Goal: Transaction & Acquisition: Book appointment/travel/reservation

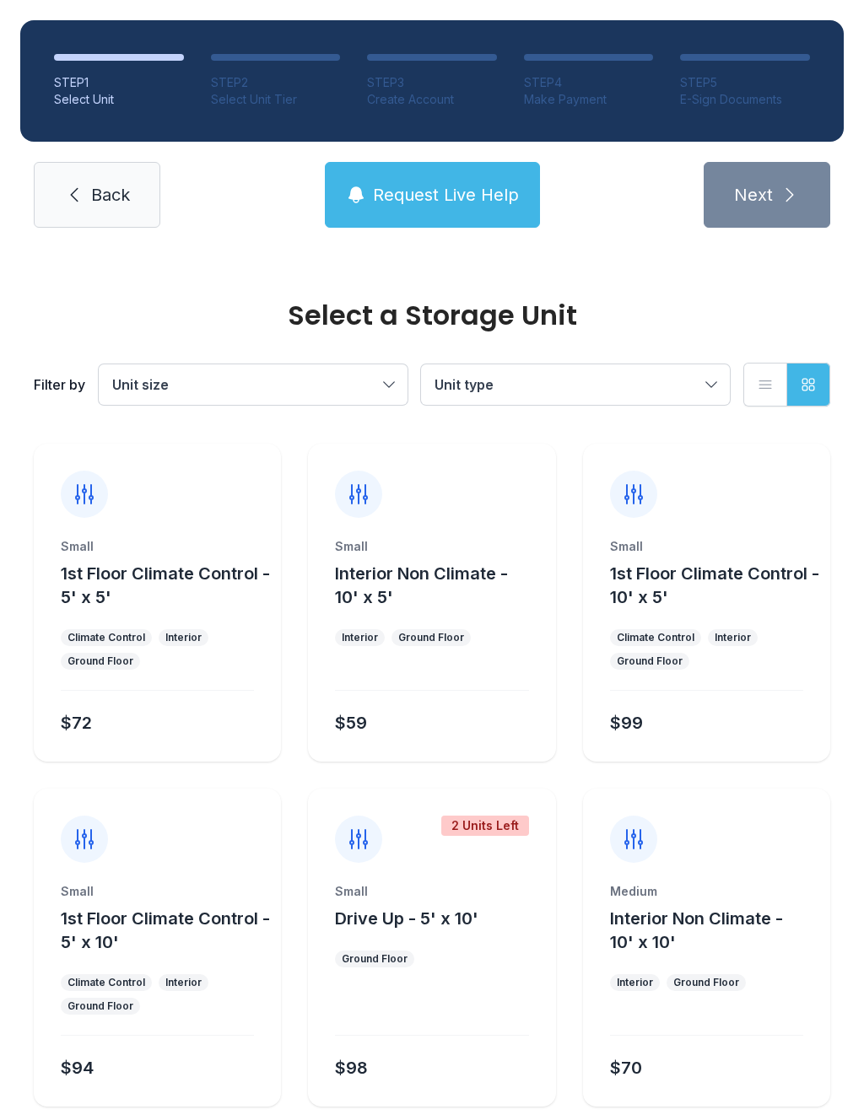
click at [108, 218] on link "Back" at bounding box center [97, 195] width 127 height 66
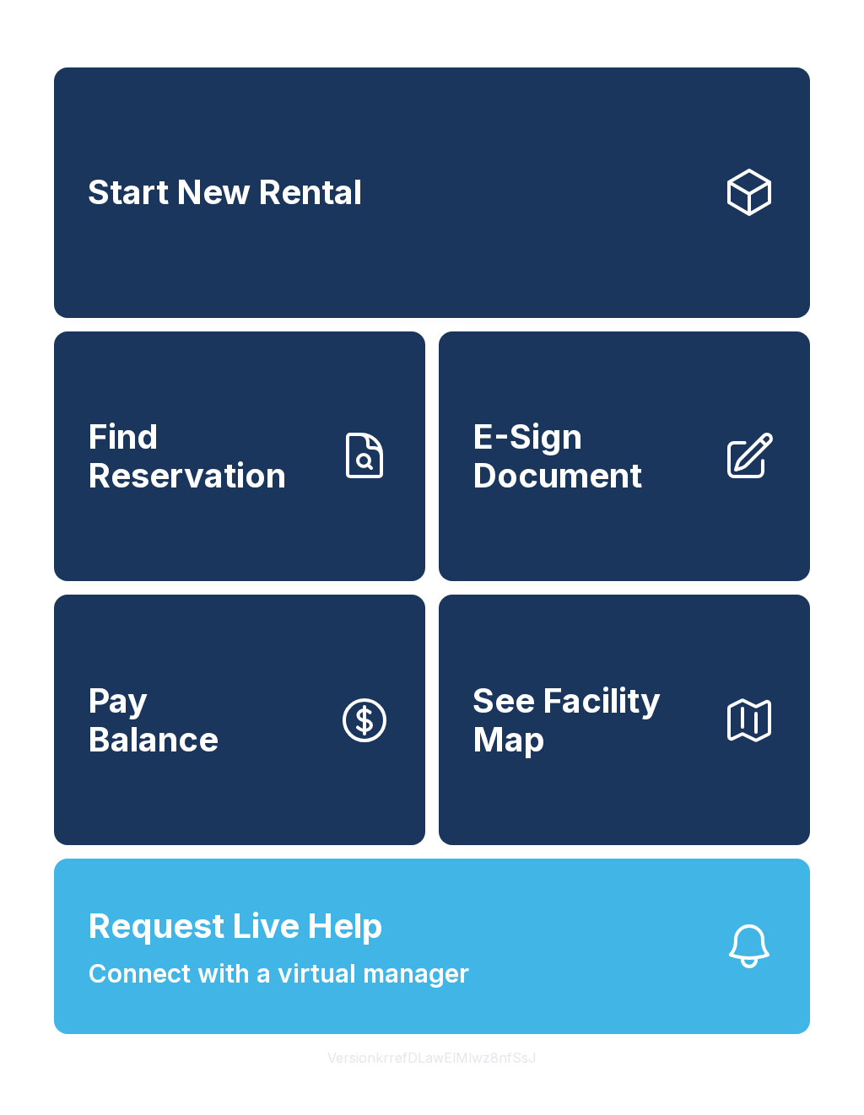
click at [315, 951] on span "Request Live Help" at bounding box center [235, 926] width 295 height 51
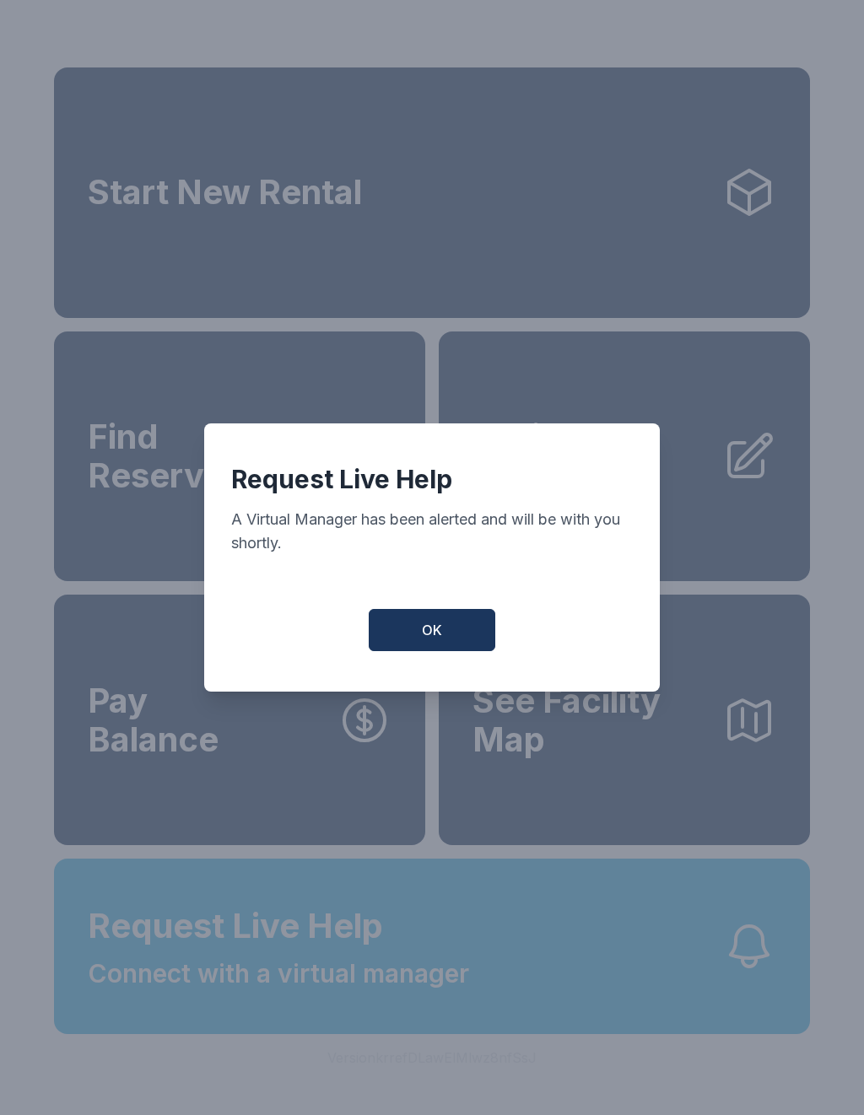
click at [428, 631] on span "OK" at bounding box center [432, 630] width 20 height 20
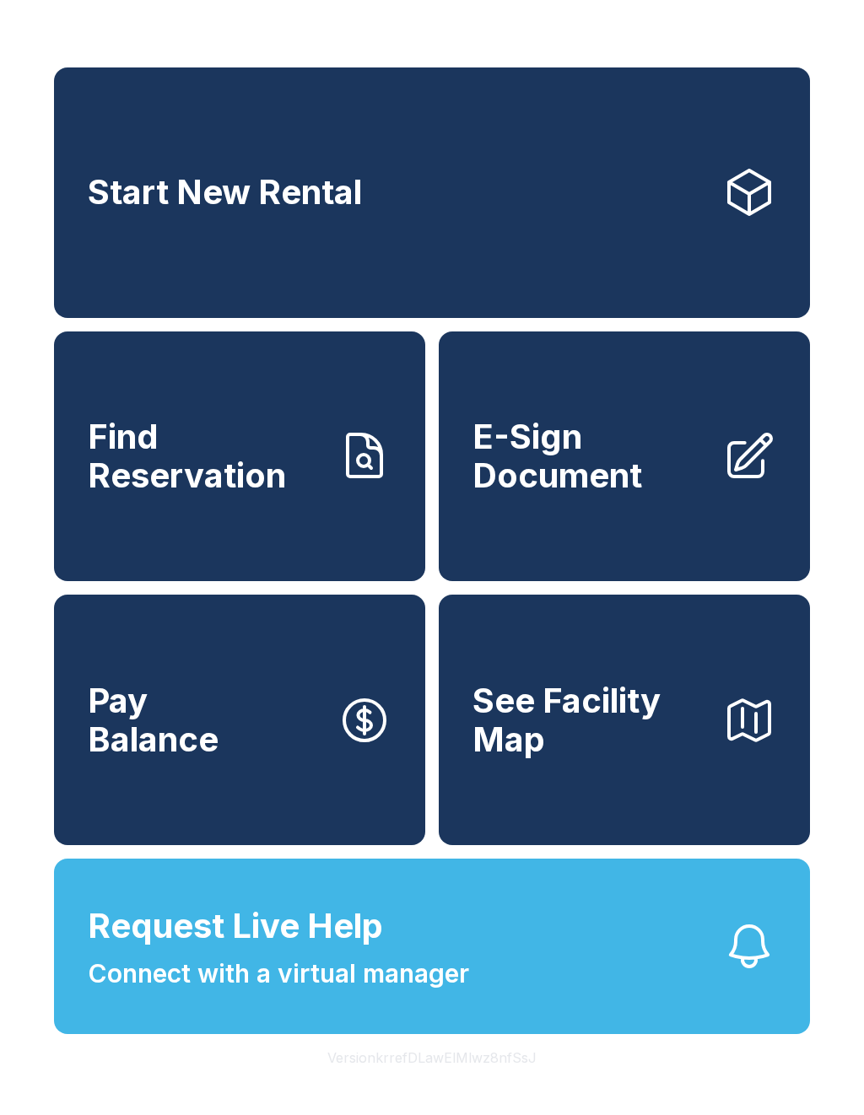
click at [423, 993] on span "Connect with a virtual manager" at bounding box center [278, 974] width 381 height 38
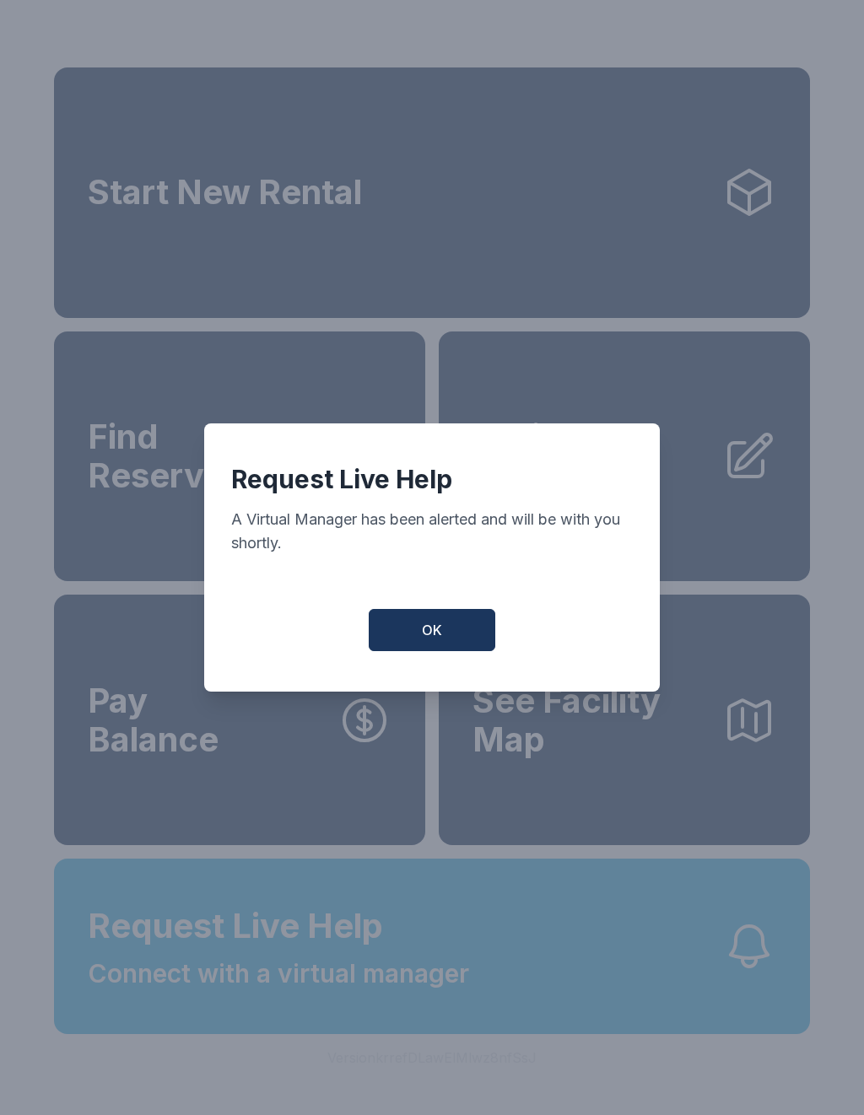
click at [452, 630] on button "OK" at bounding box center [432, 630] width 127 height 42
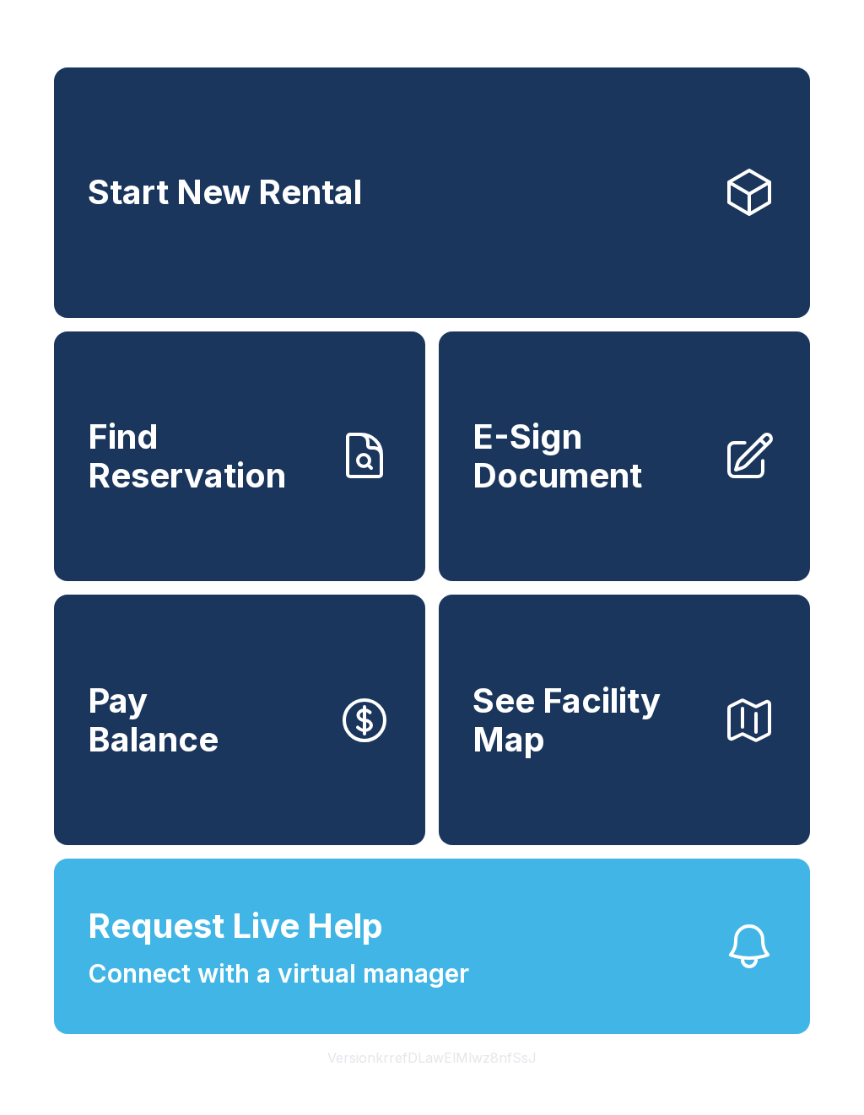
click at [425, 993] on span "Connect with a virtual manager" at bounding box center [278, 974] width 381 height 38
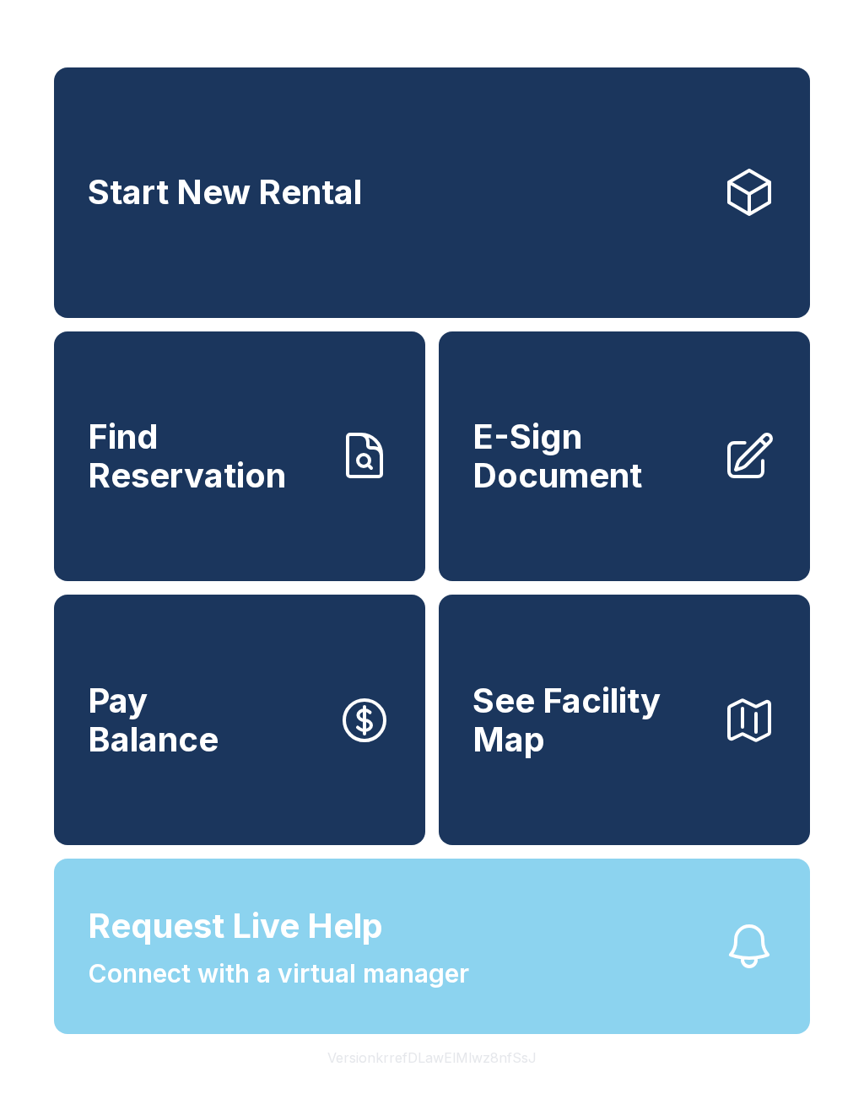
click at [455, 983] on div "Request Live Help A Virtual Manager has been alerted and will be with you short…" at bounding box center [432, 557] width 864 height 1115
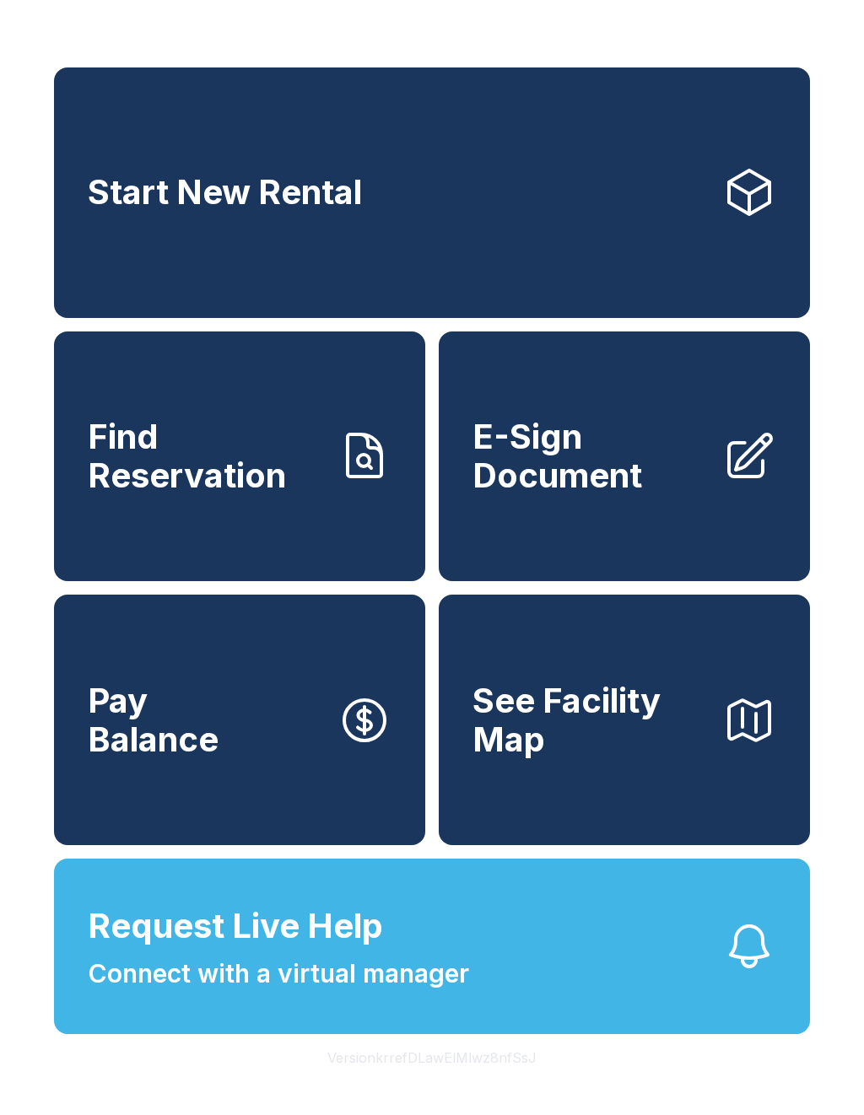
click at [266, 200] on span "Start New Rental" at bounding box center [225, 192] width 274 height 39
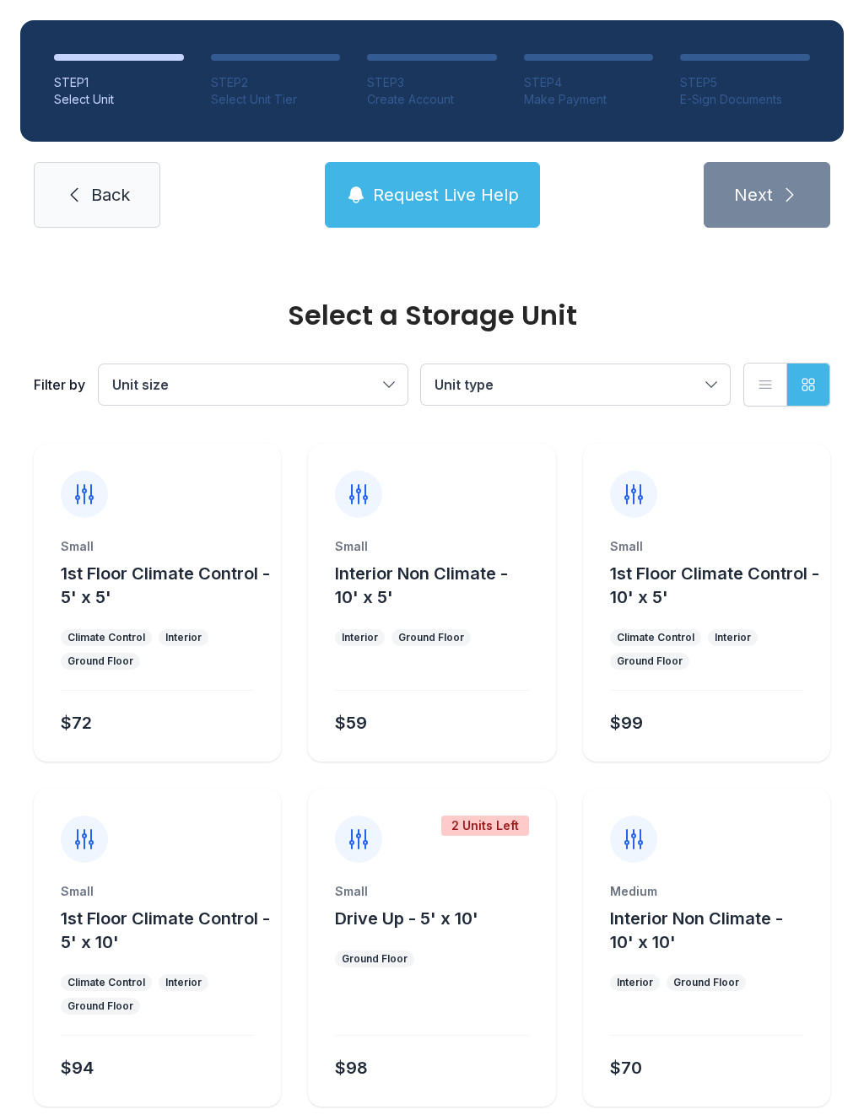
click at [46, 211] on link "Back" at bounding box center [97, 195] width 127 height 66
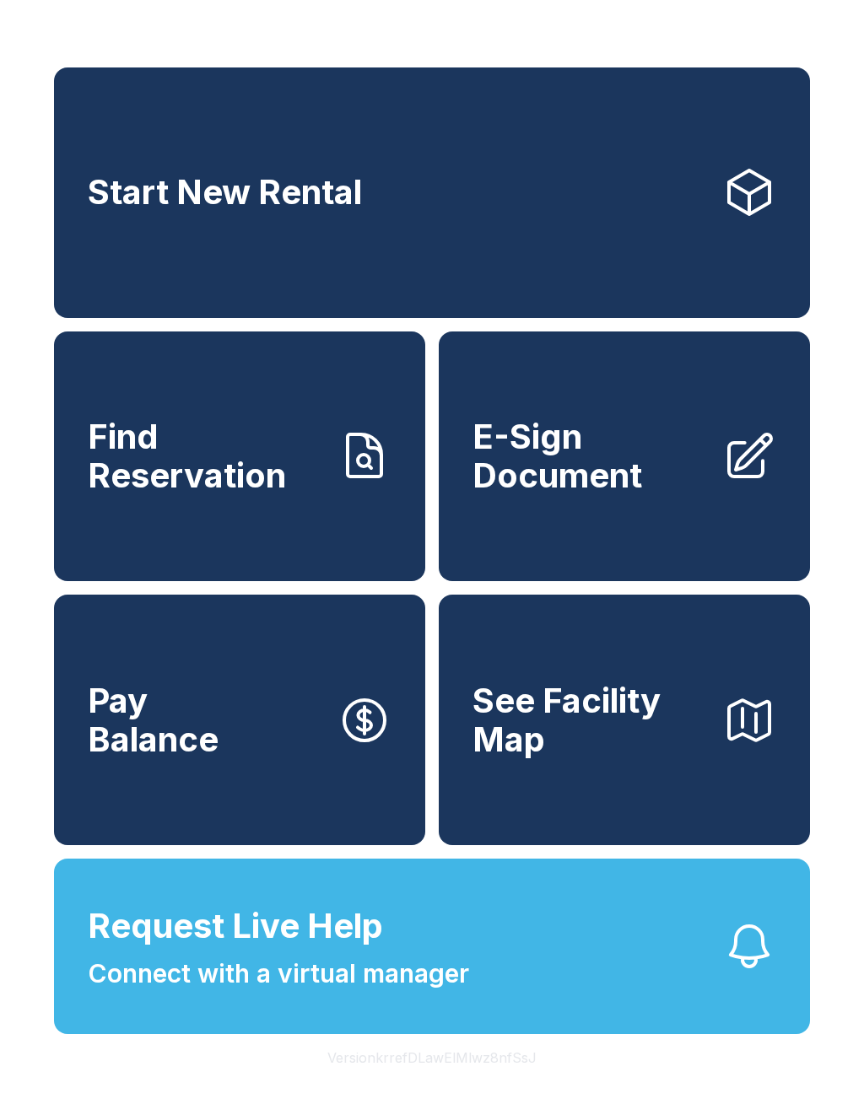
click at [101, 253] on link "Start New Rental" at bounding box center [432, 192] width 756 height 250
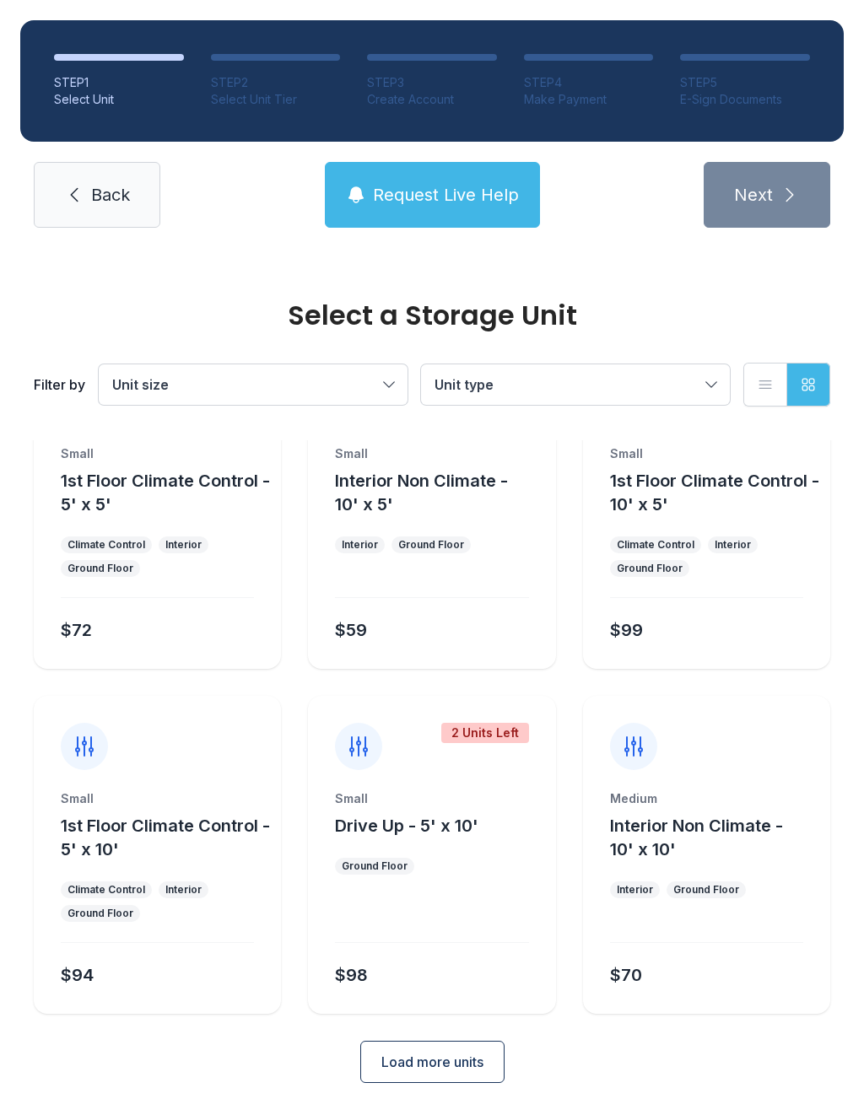
scroll to position [91, 0]
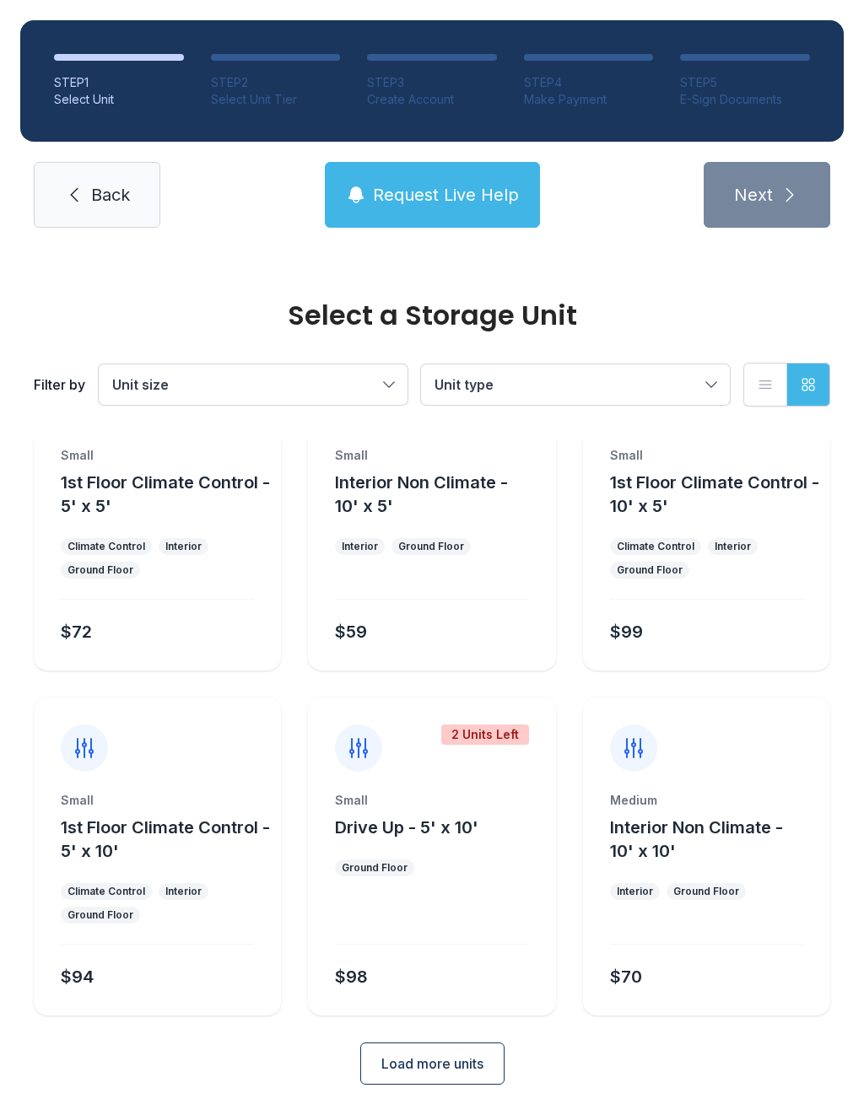
click at [455, 1065] on span "Load more units" at bounding box center [432, 1063] width 102 height 20
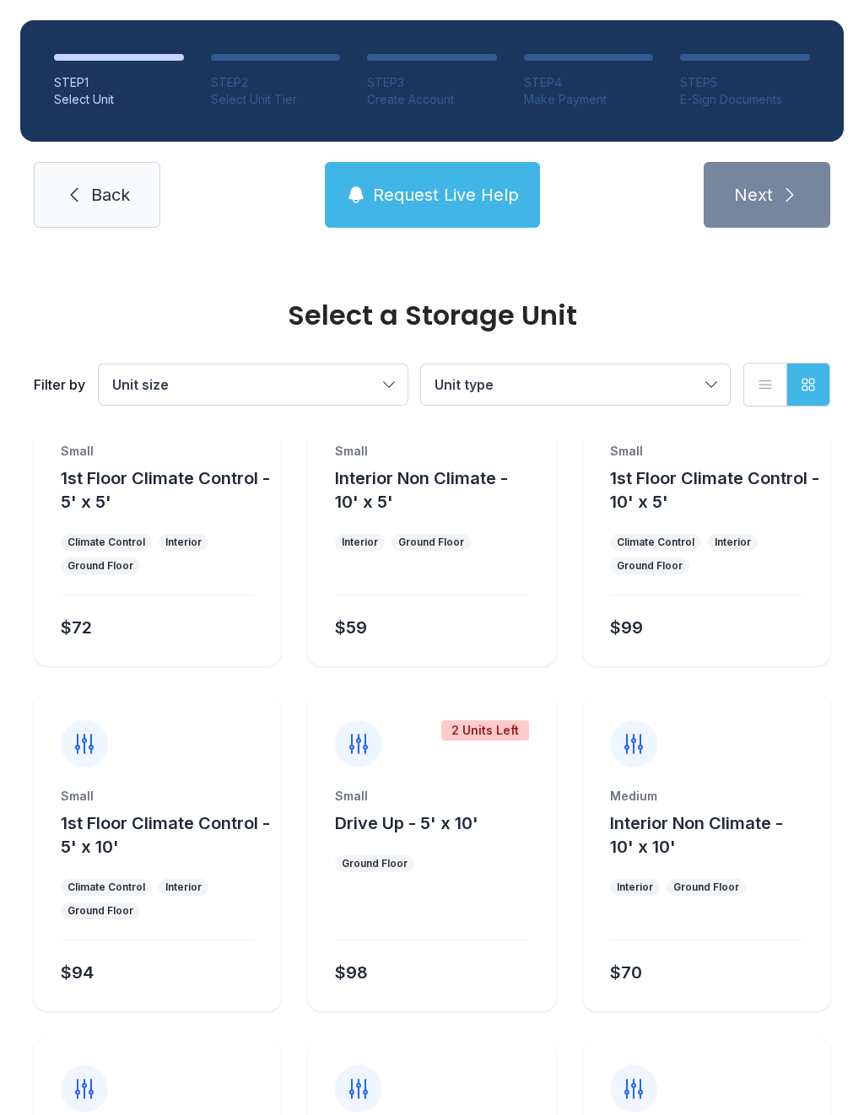
click at [407, 944] on div "Small Drive Up - 5' x 10' Ground Floor $98" at bounding box center [431, 899] width 247 height 223
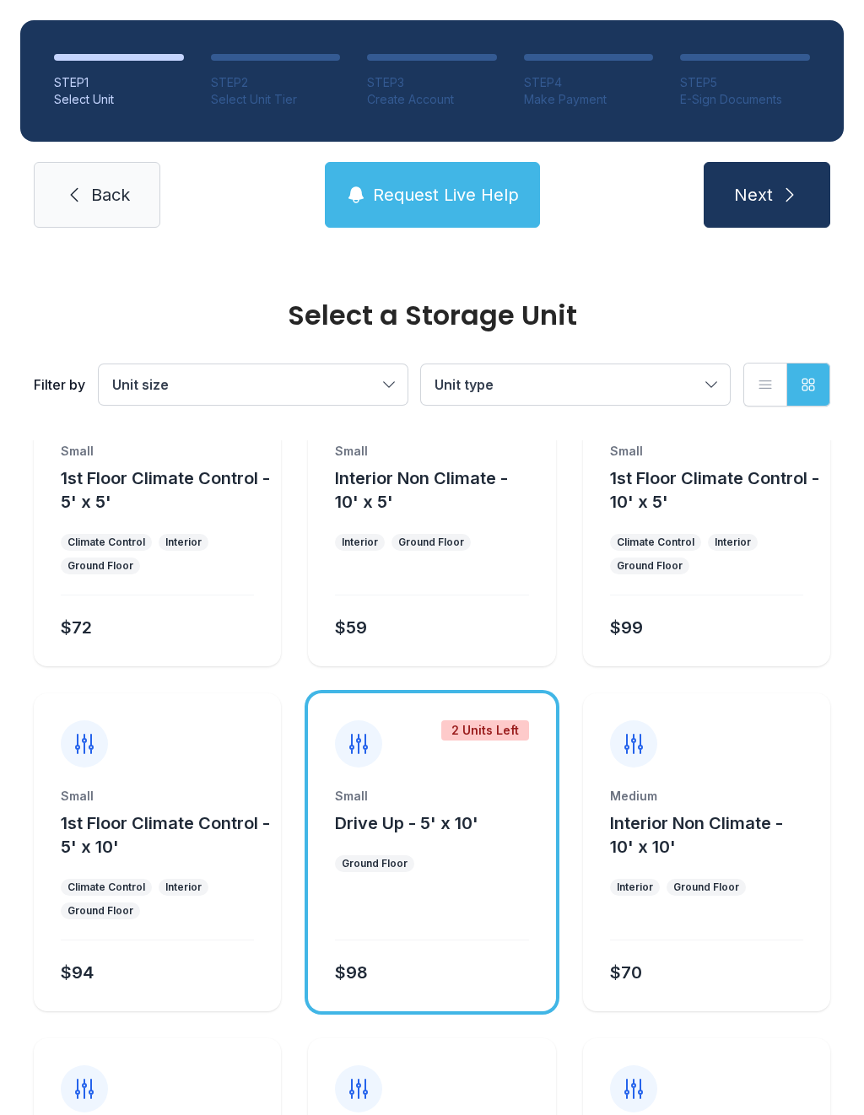
click at [769, 177] on button "Next" at bounding box center [766, 195] width 127 height 66
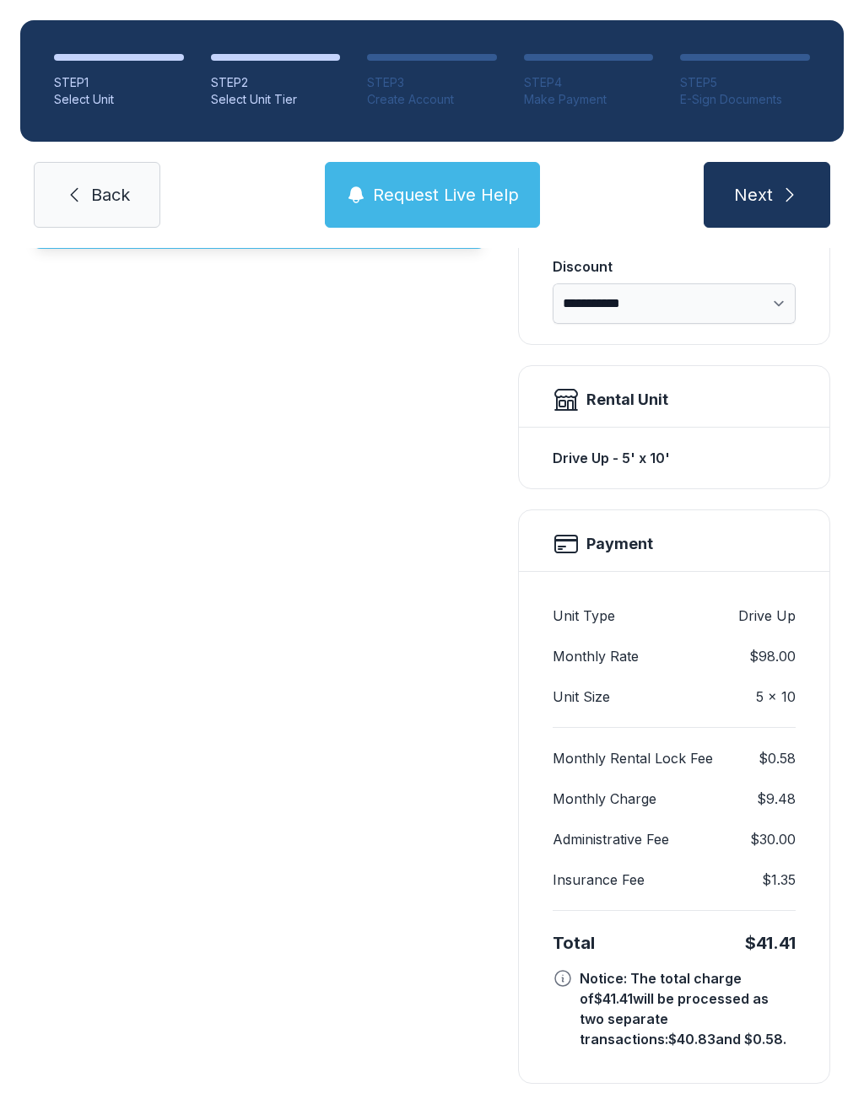
scroll to position [363, 0]
click at [102, 180] on link "Back" at bounding box center [97, 195] width 127 height 66
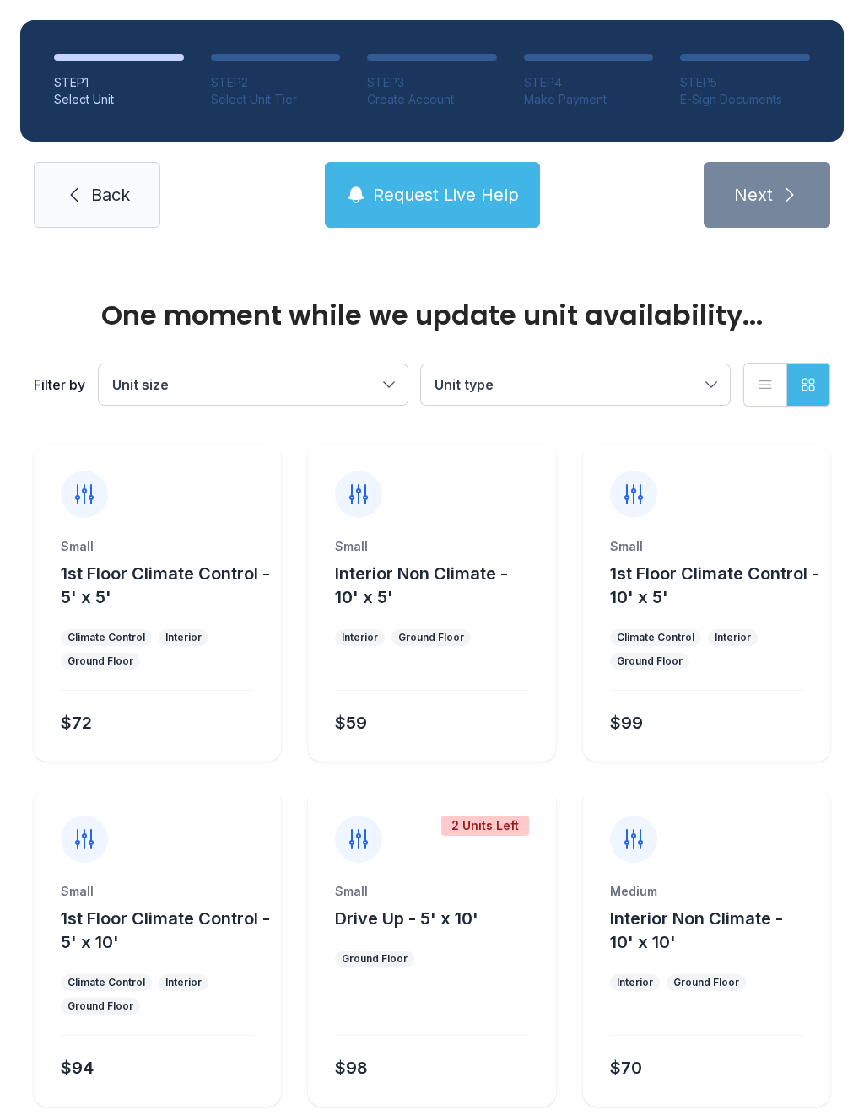
click at [67, 207] on link "Back" at bounding box center [97, 195] width 127 height 66
click at [64, 185] on icon at bounding box center [74, 195] width 20 height 20
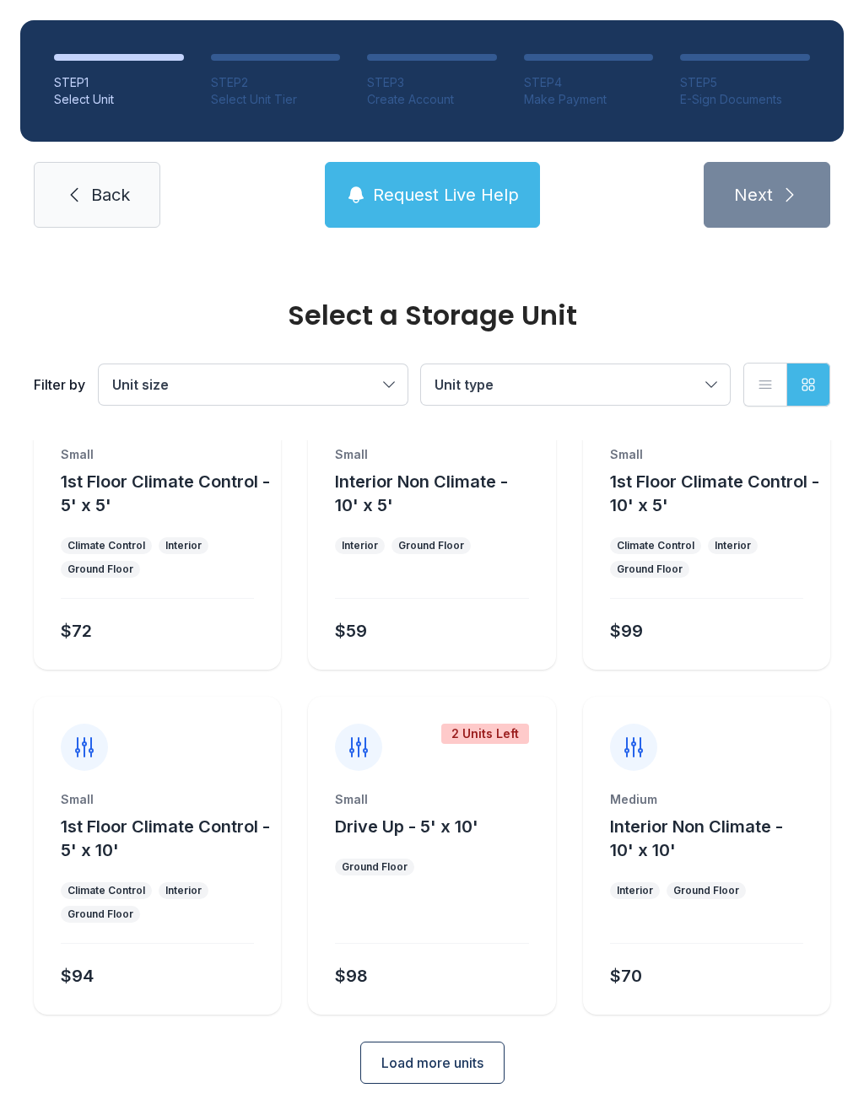
scroll to position [91, 0]
click at [729, 861] on button "Interior Non Climate - 10' x 10'" at bounding box center [716, 839] width 213 height 47
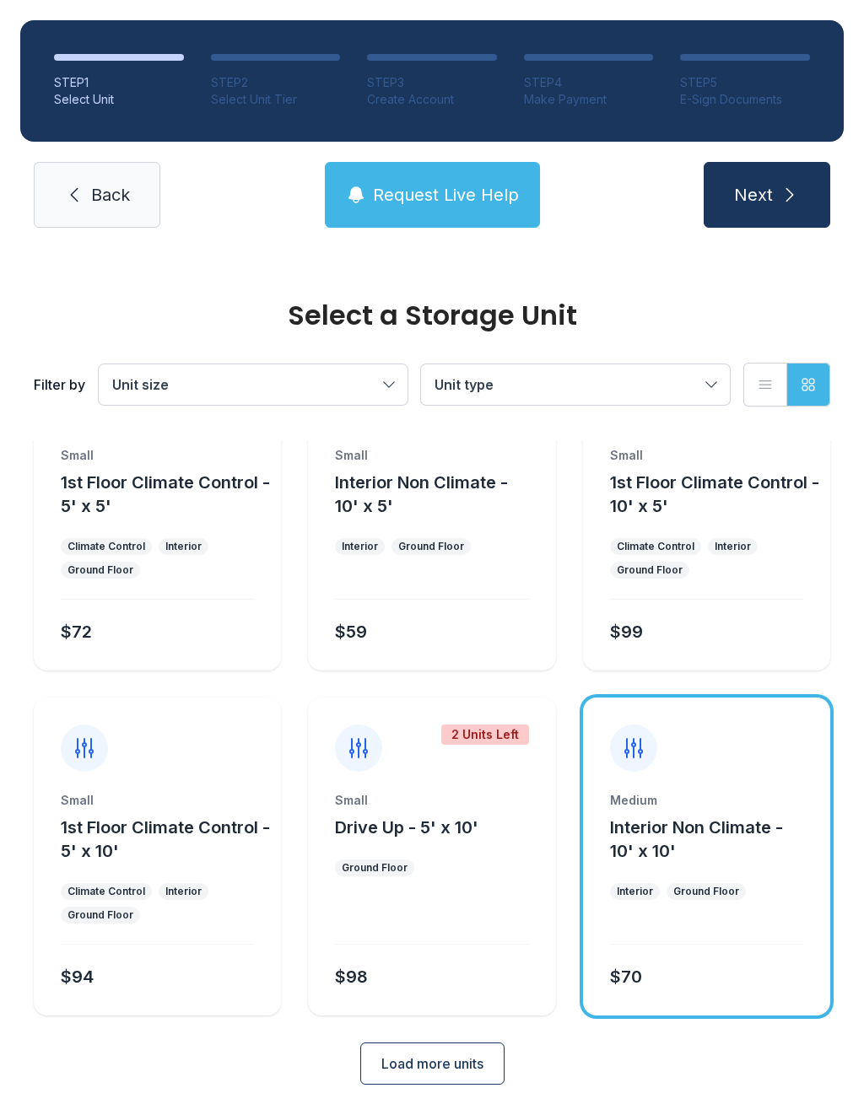
click at [766, 207] on button "Next" at bounding box center [766, 195] width 127 height 66
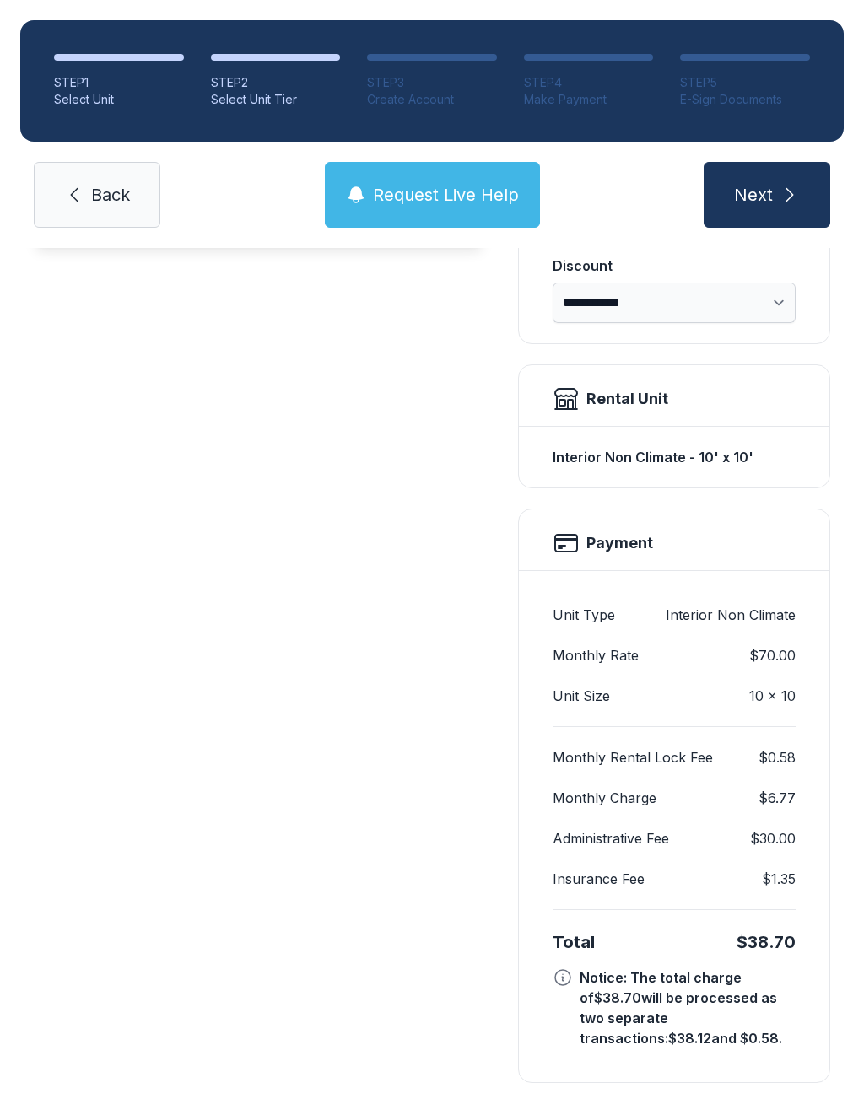
scroll to position [363, 0]
